Goal: Find specific page/section: Locate a particular part of the current website

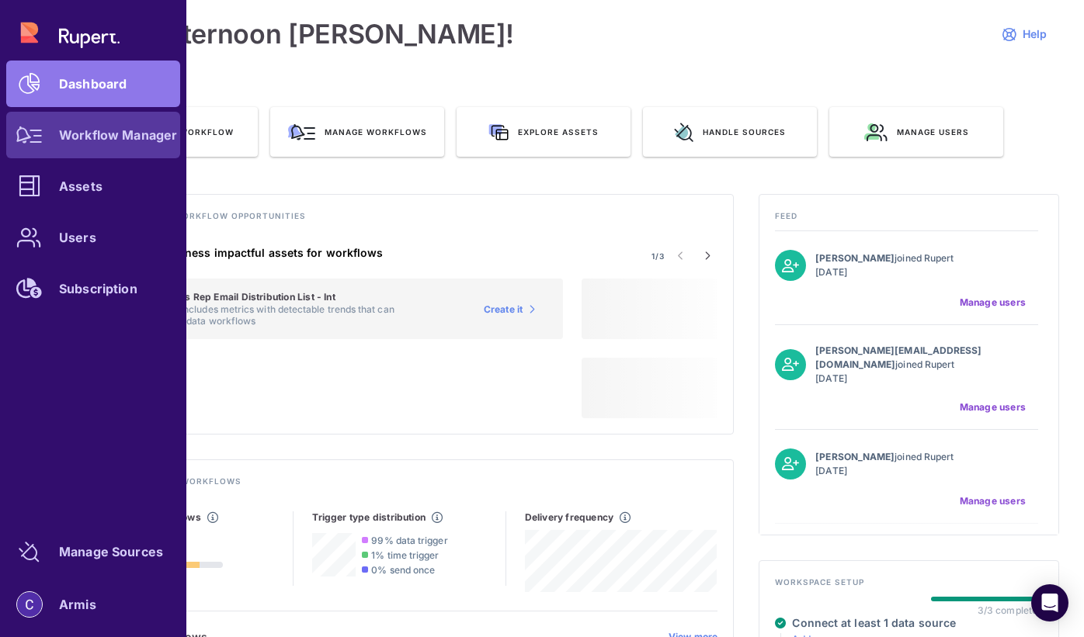
click at [36, 141] on icon at bounding box center [29, 135] width 26 height 17
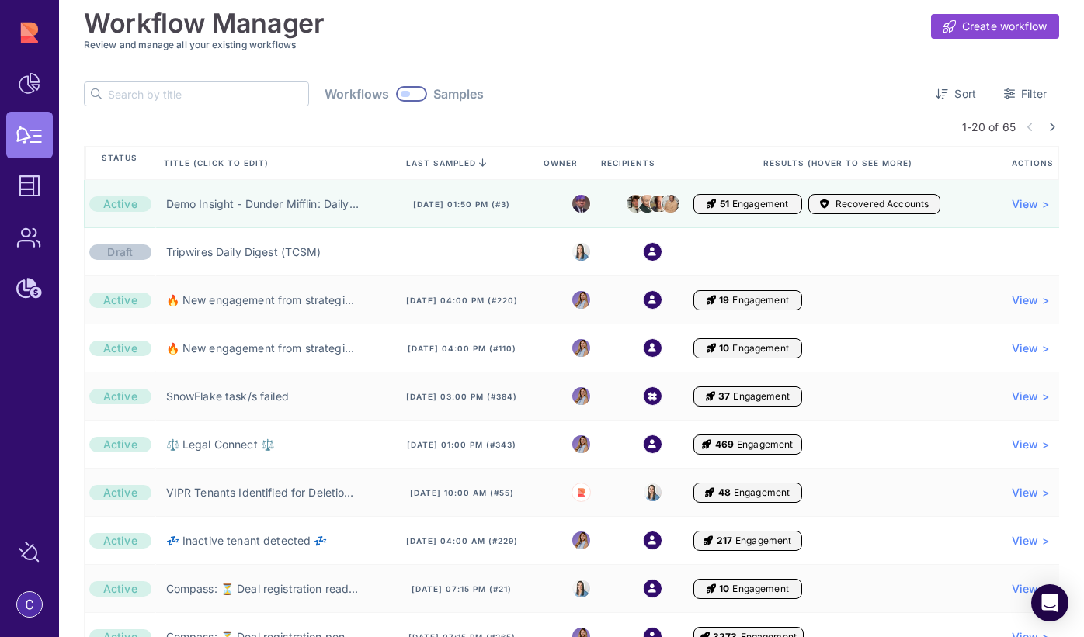
click at [174, 87] on input "text" at bounding box center [208, 93] width 200 height 23
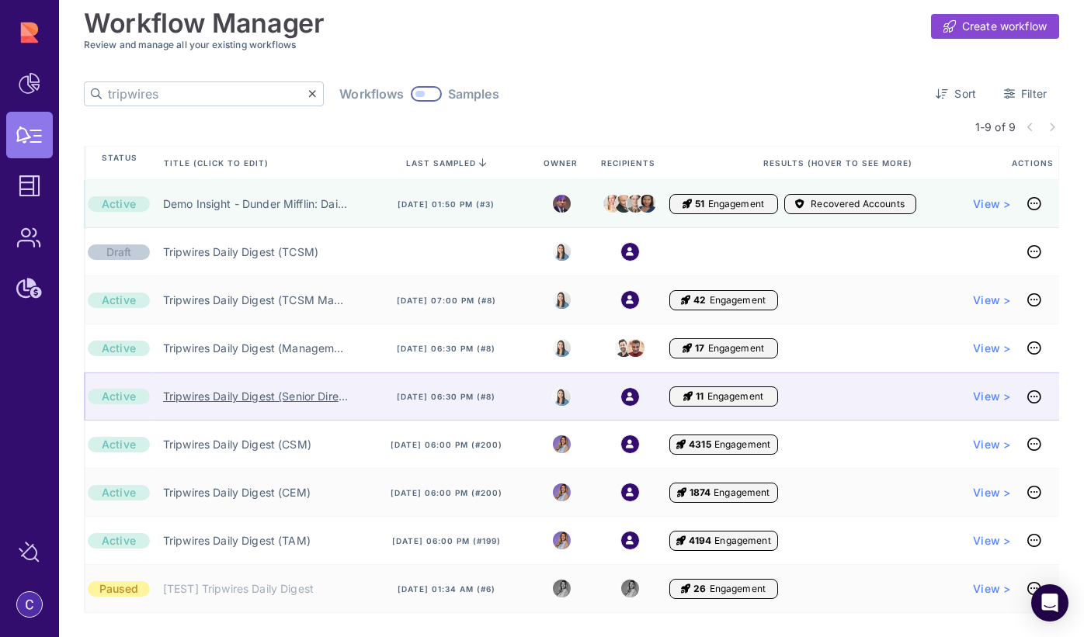
type input "tripwires"
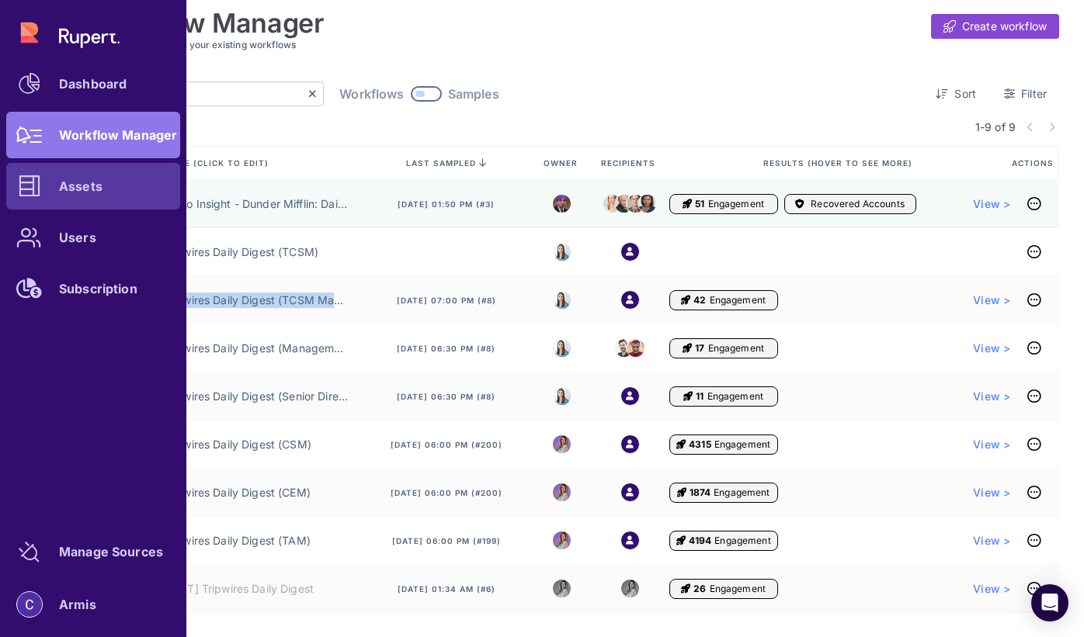
click at [68, 182] on div "Assets" at bounding box center [80, 186] width 43 height 9
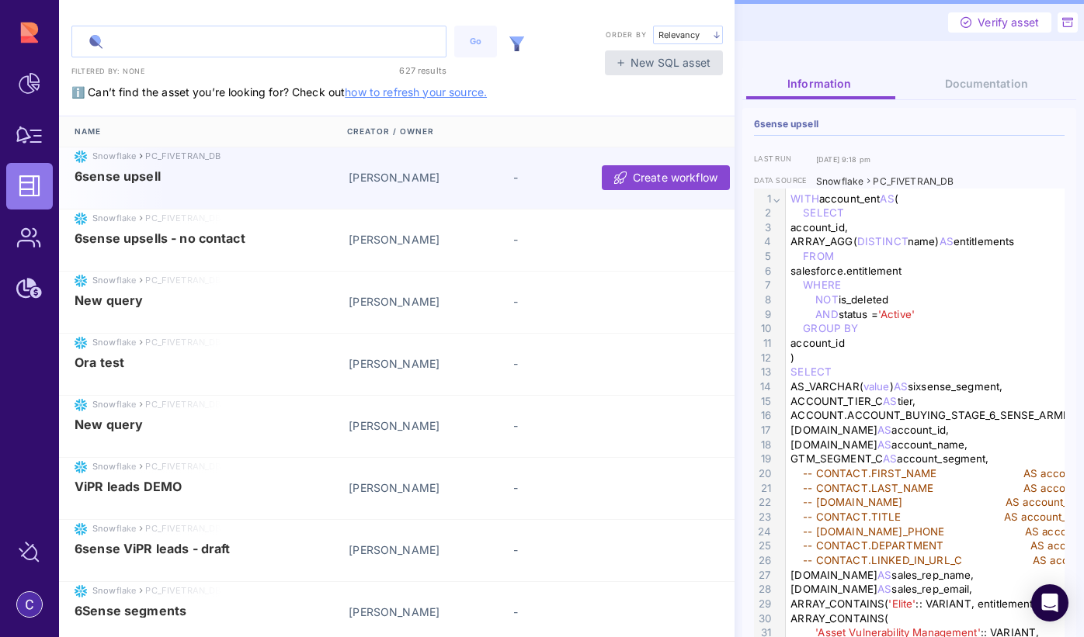
click at [213, 43] on input "text" at bounding box center [258, 41] width 373 height 30
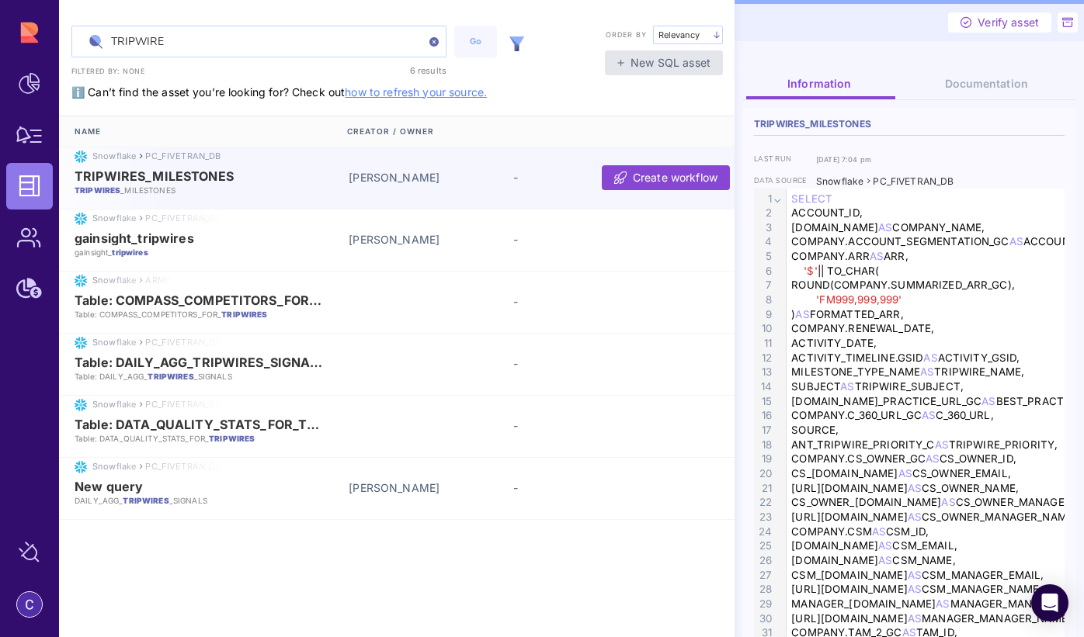
type input "TRIPWIRE"
click at [184, 192] on p "TRIPWIRES _MILESTONES" at bounding box center [206, 190] width 263 height 11
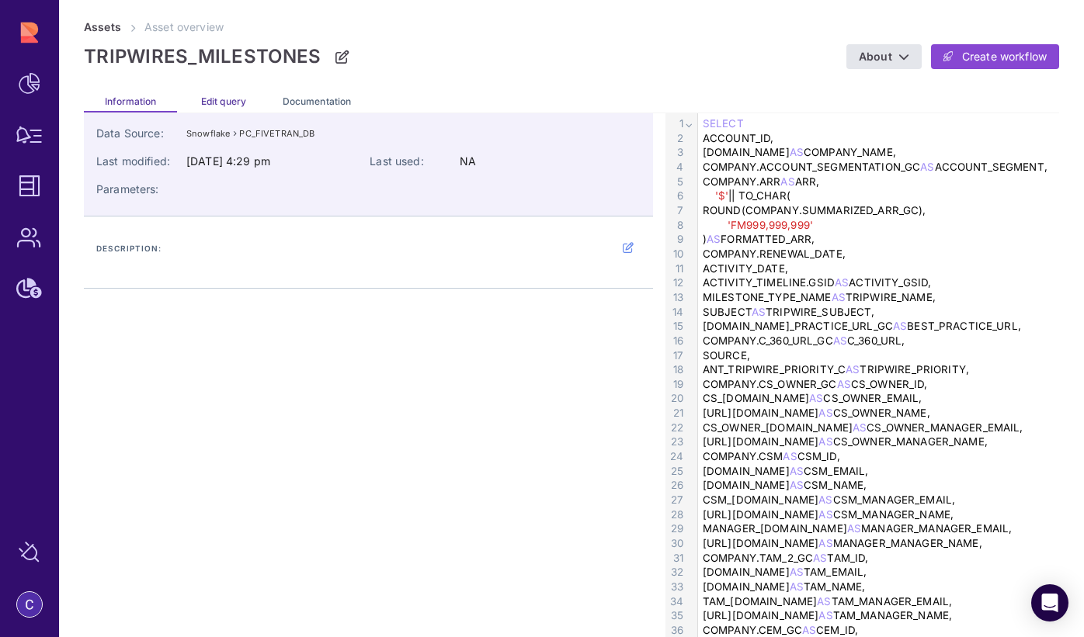
click at [207, 96] on span "Edit query" at bounding box center [223, 101] width 45 height 12
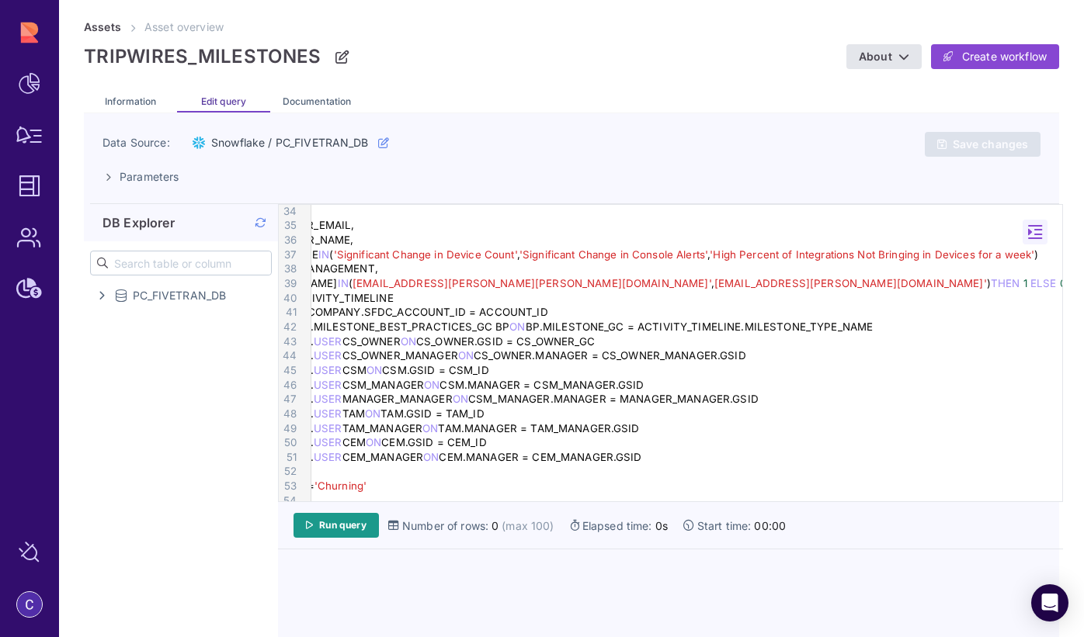
scroll to position [451, 213]
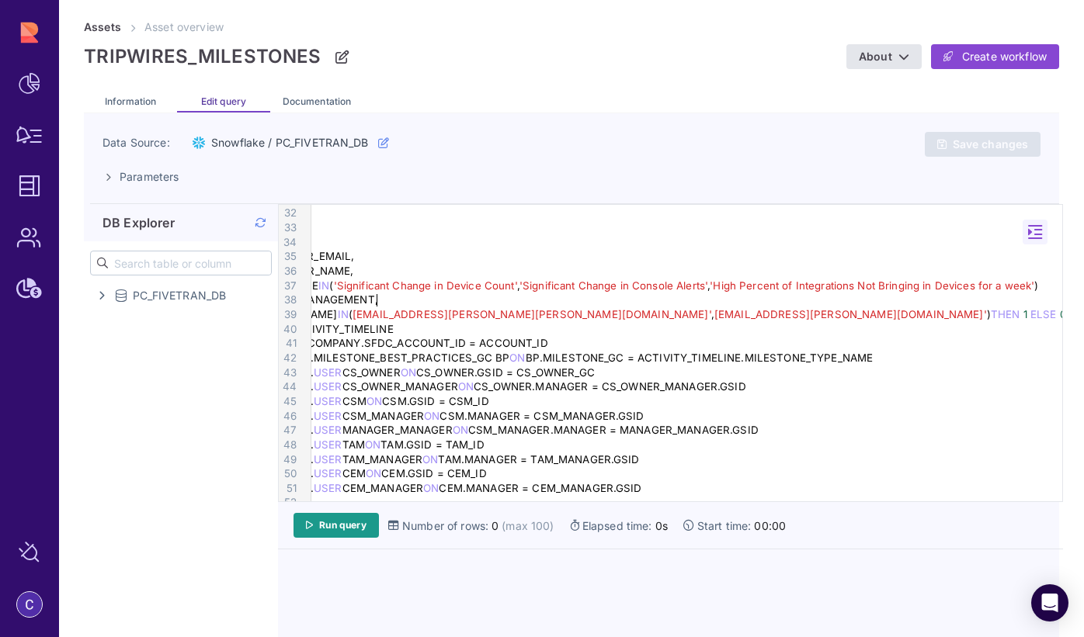
click at [606, 298] on div "THEN 1 ELSE 0 END AS SEND_TO_MANAGEMENT," at bounding box center [476, 300] width 755 height 15
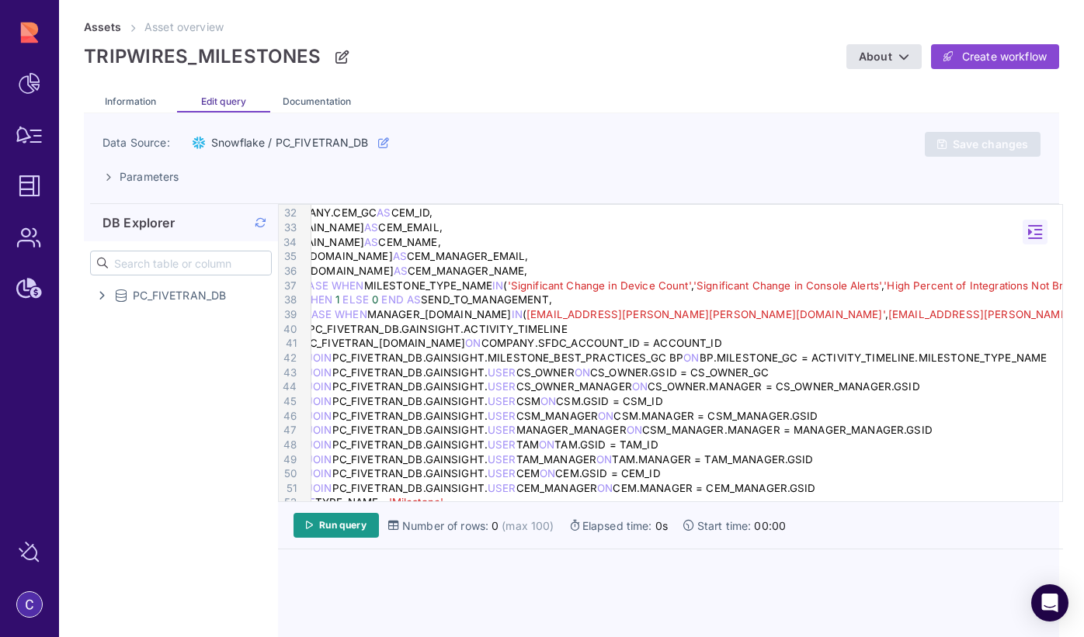
scroll to position [451, 24]
